Goal: Book appointment/travel/reservation

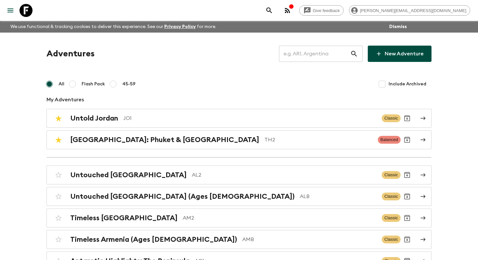
scroll to position [603, 0]
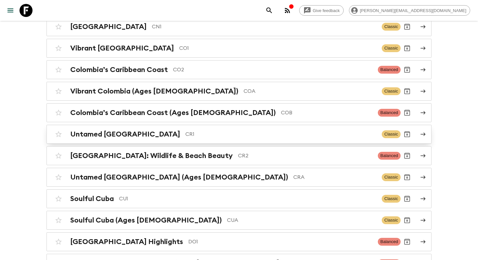
click at [191, 130] on p "CR1" at bounding box center [281, 134] width 191 height 8
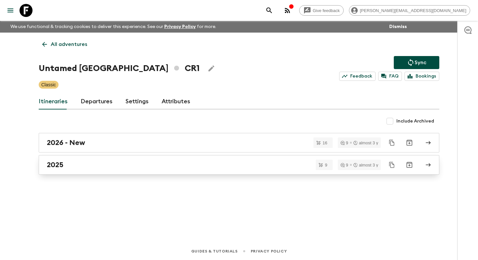
click at [111, 169] on link "2025" at bounding box center [239, 165] width 401 height 20
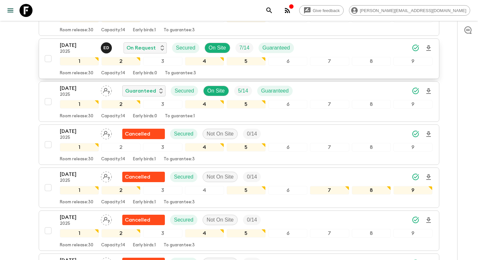
scroll to position [322, 0]
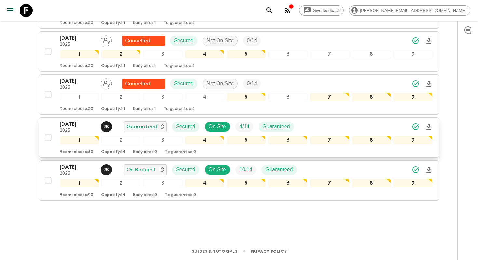
click at [78, 124] on p "[DATE]" at bounding box center [78, 124] width 36 height 8
